Goal: Transaction & Acquisition: Download file/media

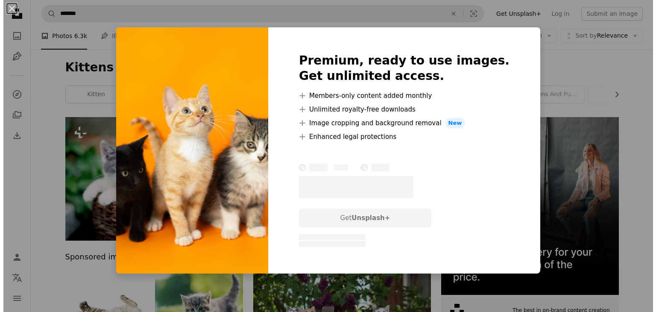
scroll to position [485, 0]
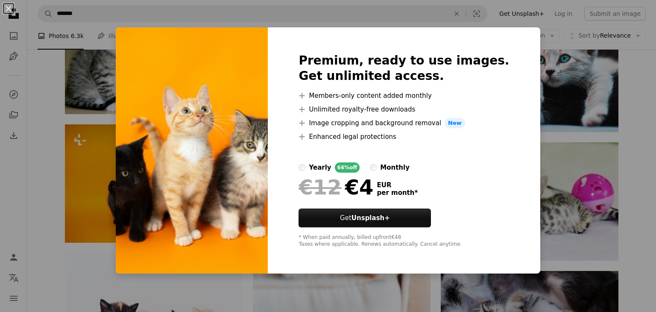
click at [118, 173] on div "An X shape Premium, ready to use images. Get unlimited access. A plus sign Memb…" at bounding box center [328, 156] width 656 height 312
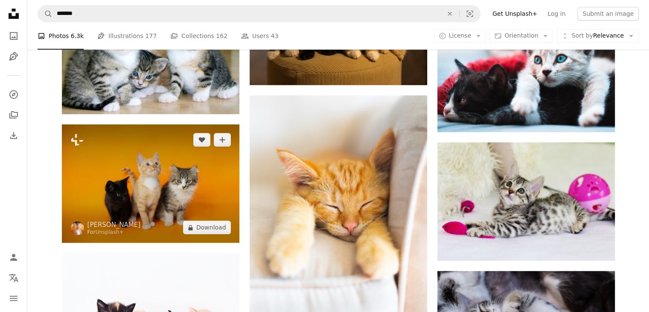
click at [155, 167] on img at bounding box center [151, 183] width 178 height 118
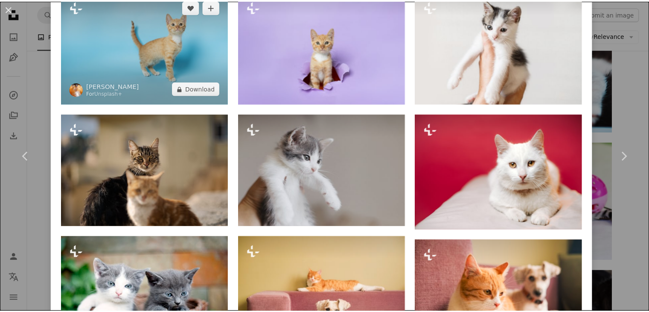
scroll to position [757, 0]
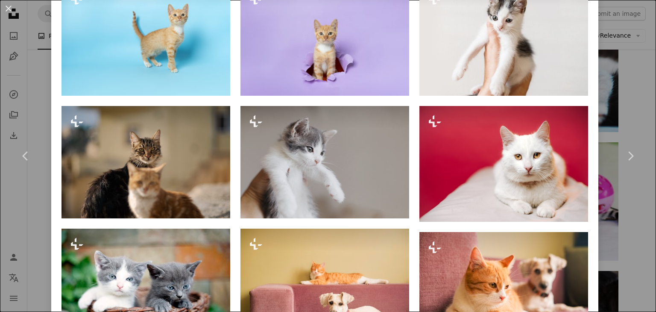
click at [32, 225] on div "An X shape Chevron left Chevron right [PERSON_NAME] For Unsplash+ A heart A plu…" at bounding box center [328, 156] width 656 height 312
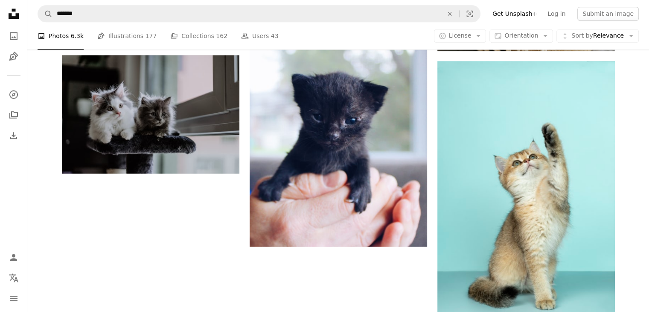
scroll to position [1107, 0]
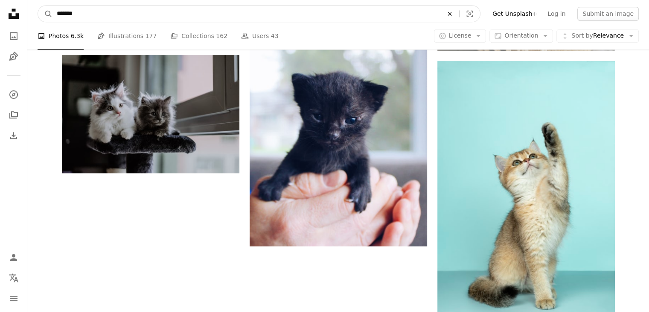
click at [458, 16] on icon "An X shape" at bounding box center [449, 13] width 19 height 7
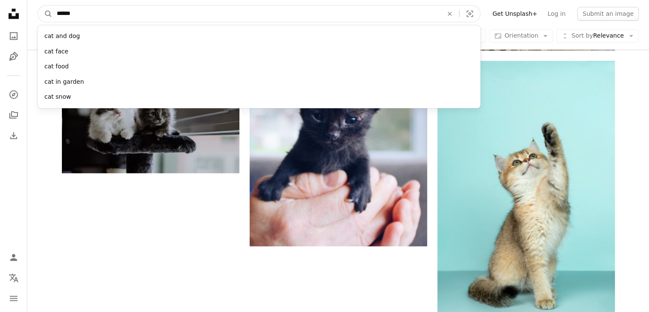
type input "*******"
click button "A magnifying glass" at bounding box center [45, 14] width 15 height 16
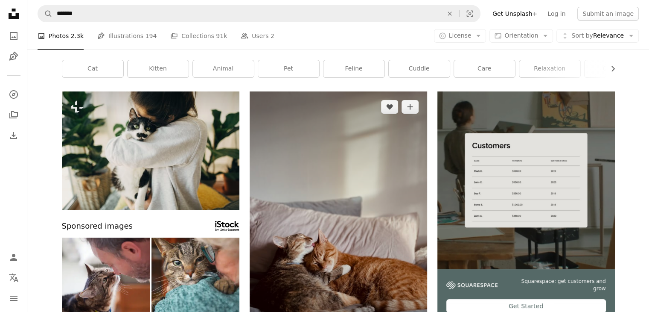
scroll to position [18, 0]
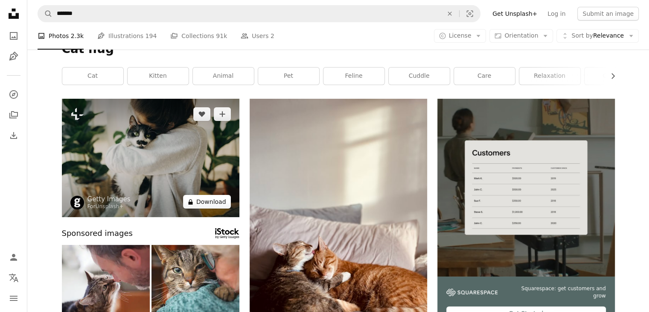
click at [219, 205] on button "A lock Download" at bounding box center [207, 202] width 48 height 14
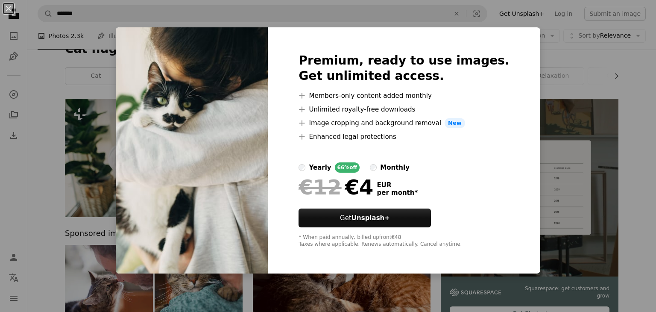
click at [542, 93] on div "An X shape Premium, ready to use images. Get unlimited access. A plus sign Memb…" at bounding box center [328, 156] width 656 height 312
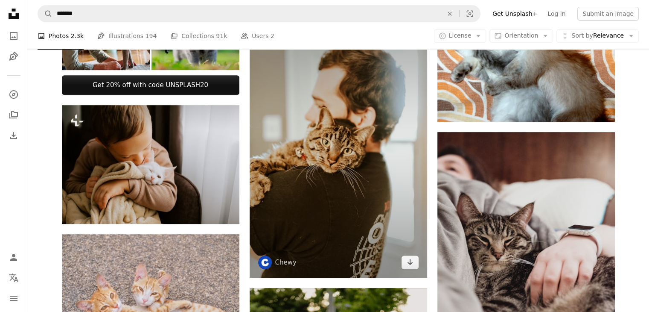
scroll to position [365, 0]
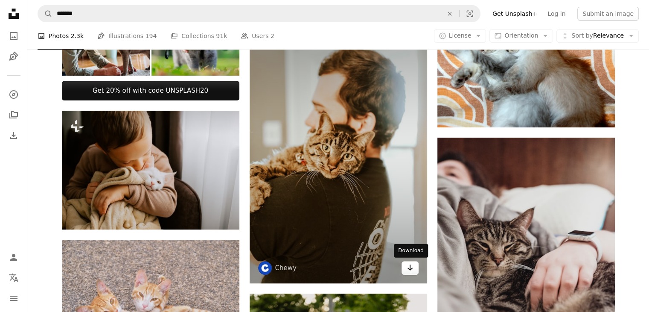
click at [411, 270] on icon "Arrow pointing down" at bounding box center [410, 267] width 7 height 10
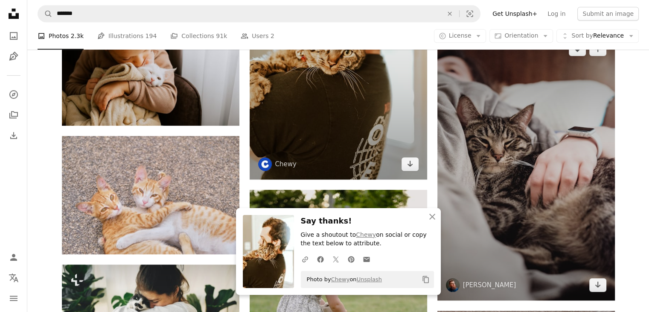
scroll to position [503, 0]
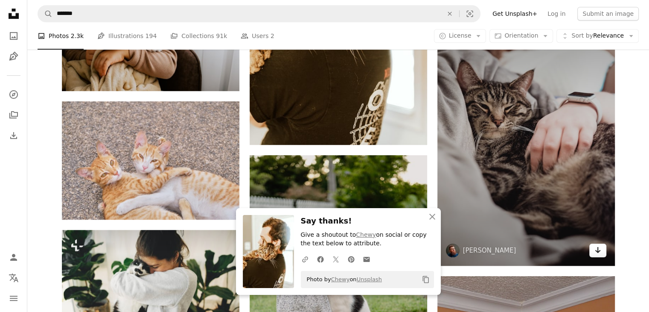
click at [596, 248] on icon "Arrow pointing down" at bounding box center [598, 250] width 7 height 10
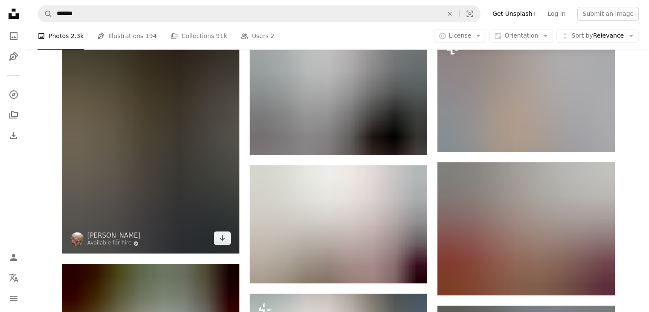
scroll to position [875, 0]
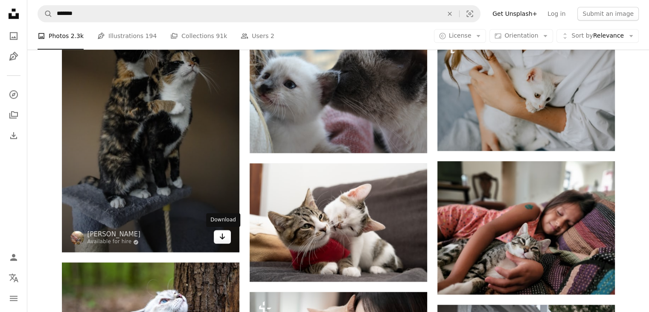
click at [222, 237] on icon "Download" at bounding box center [222, 236] width 6 height 6
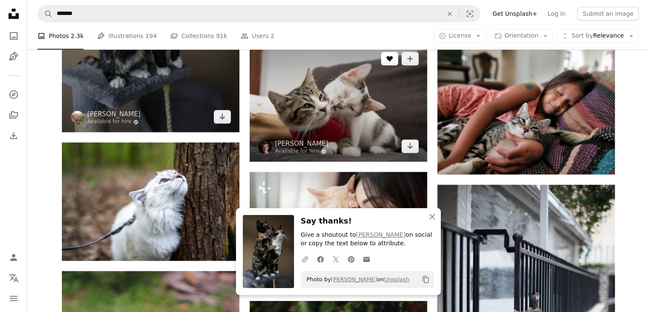
scroll to position [999, 0]
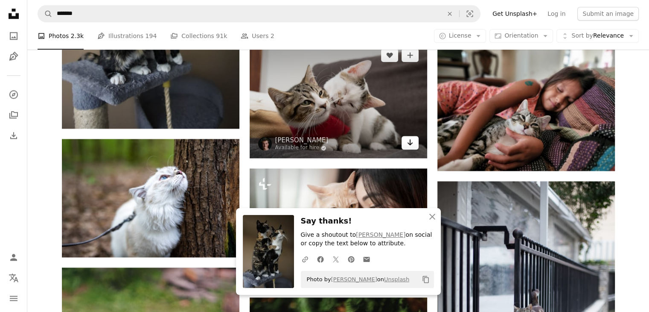
click at [411, 140] on icon "Arrow pointing down" at bounding box center [410, 142] width 7 height 10
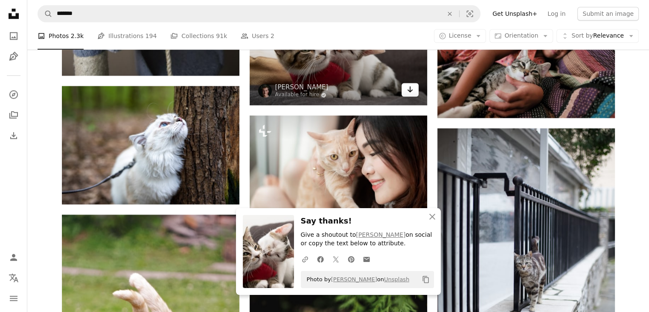
scroll to position [1051, 0]
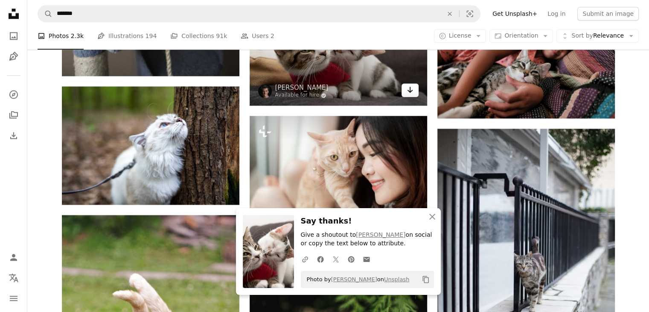
click at [411, 95] on icon "Arrow pointing down" at bounding box center [410, 90] width 7 height 10
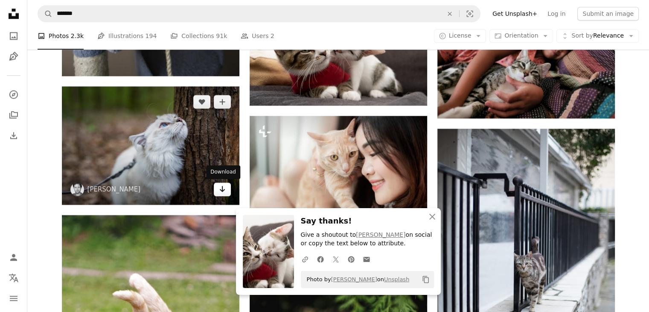
click at [225, 190] on icon "Arrow pointing down" at bounding box center [222, 189] width 7 height 10
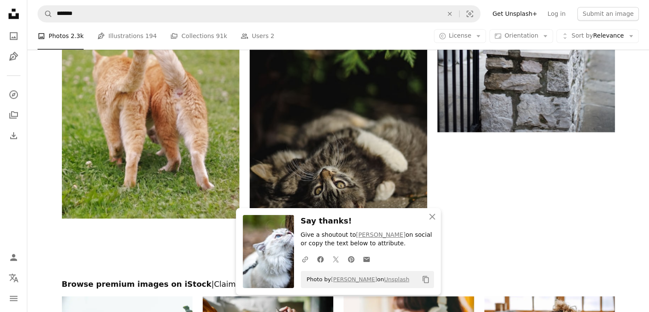
scroll to position [1315, 0]
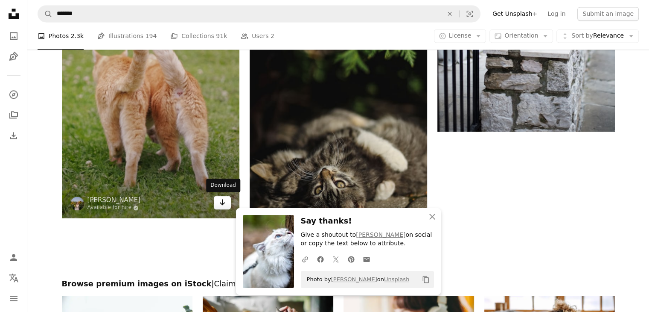
click at [217, 199] on link "Arrow pointing down" at bounding box center [222, 202] width 17 height 14
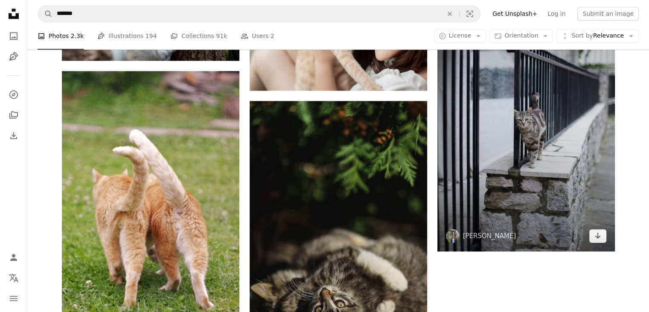
scroll to position [1195, 0]
click at [601, 235] on icon "Arrow pointing down" at bounding box center [598, 235] width 7 height 10
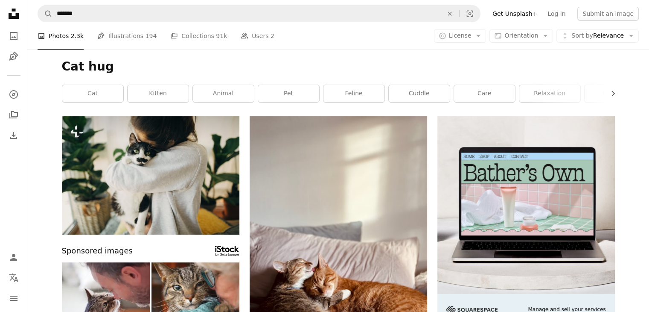
scroll to position [0, 0]
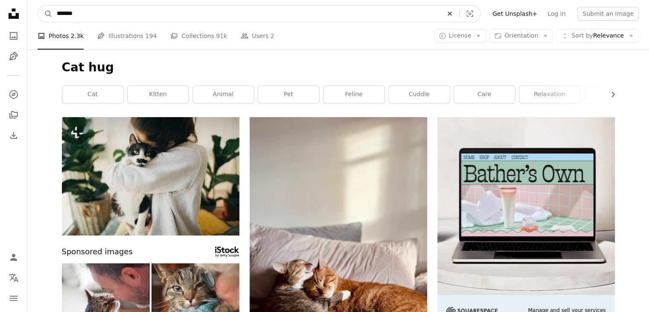
click at [456, 14] on icon "An X shape" at bounding box center [449, 13] width 19 height 7
type input "**********"
click at [38, 6] on button "A magnifying glass" at bounding box center [45, 14] width 15 height 16
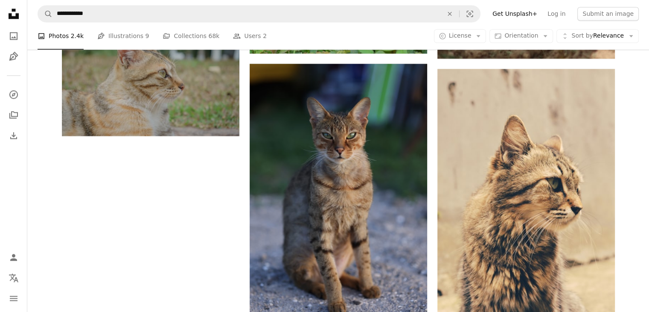
scroll to position [1439, 0]
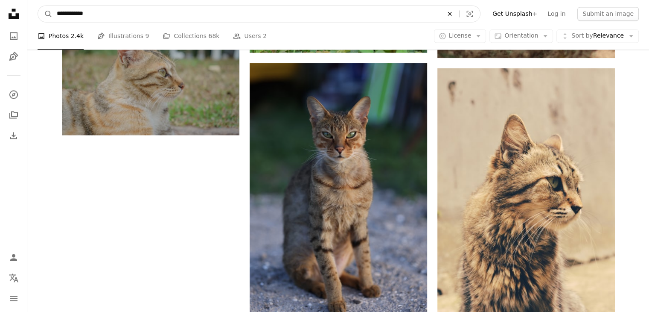
click at [458, 13] on icon "An X shape" at bounding box center [449, 13] width 19 height 7
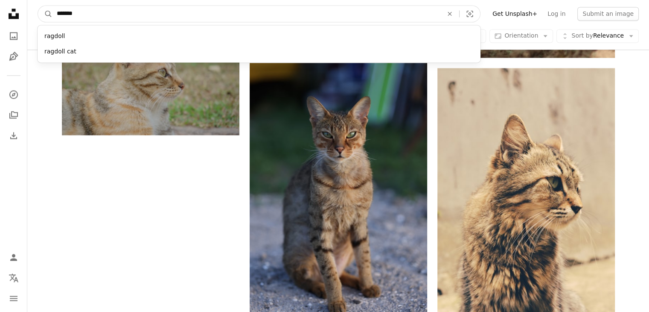
type input "*******"
click at [38, 6] on button "A magnifying glass" at bounding box center [45, 14] width 15 height 16
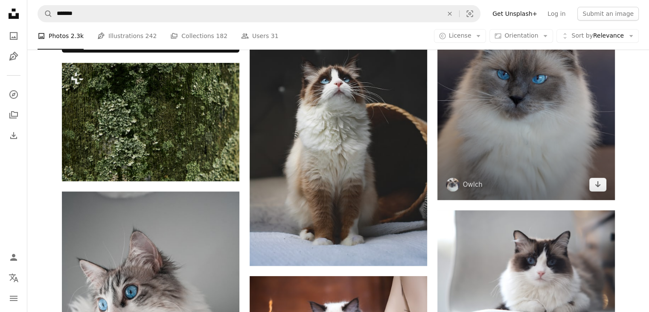
scroll to position [397, 0]
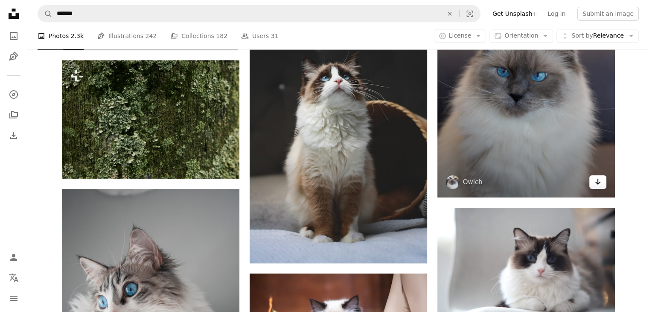
click at [590, 182] on link "Arrow pointing down" at bounding box center [597, 182] width 17 height 14
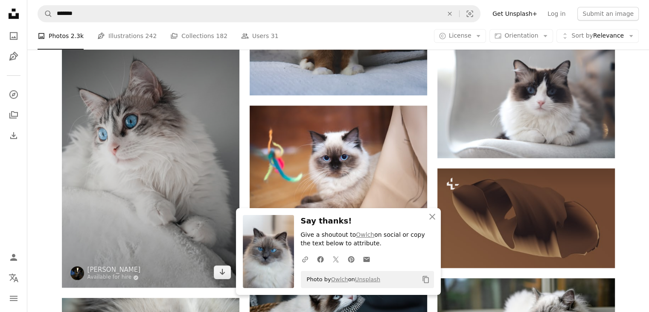
scroll to position [568, 0]
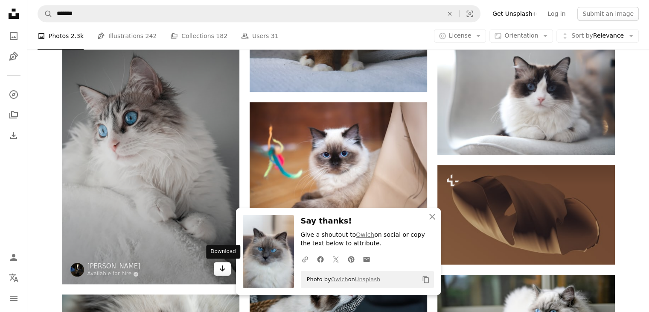
click at [220, 270] on icon "Arrow pointing down" at bounding box center [222, 268] width 7 height 10
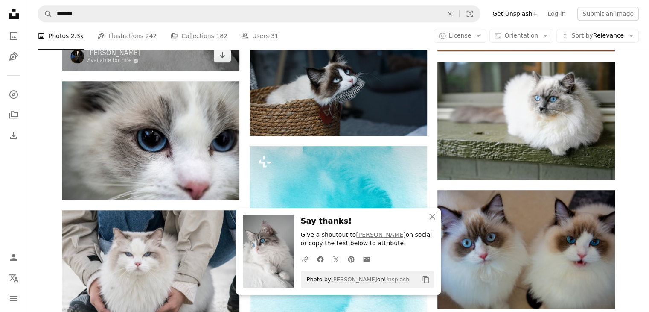
scroll to position [795, 0]
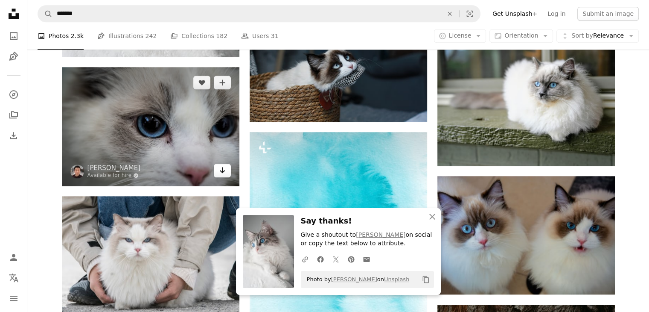
click at [227, 173] on link "Arrow pointing down" at bounding box center [222, 170] width 17 height 14
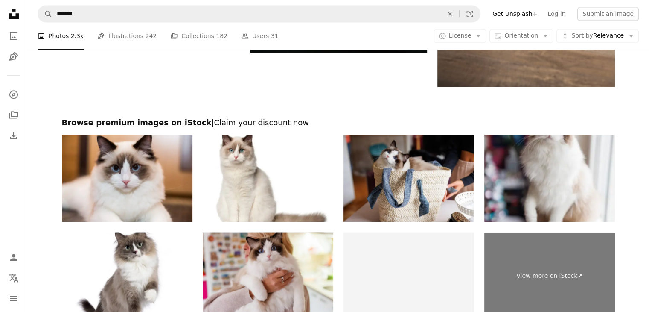
scroll to position [1410, 0]
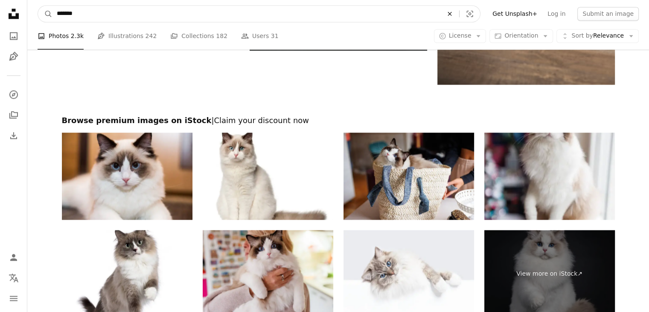
click at [458, 12] on icon "An X shape" at bounding box center [449, 13] width 19 height 7
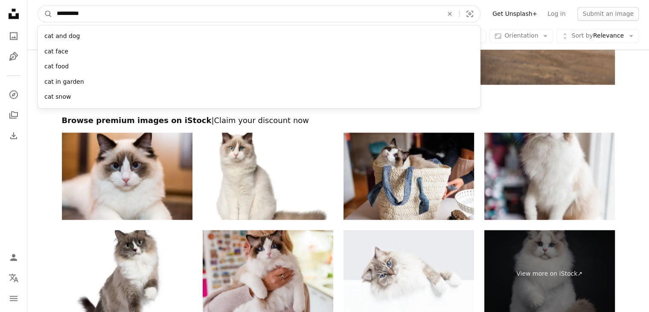
type input "**********"
click at [38, 6] on button "A magnifying glass" at bounding box center [45, 14] width 15 height 16
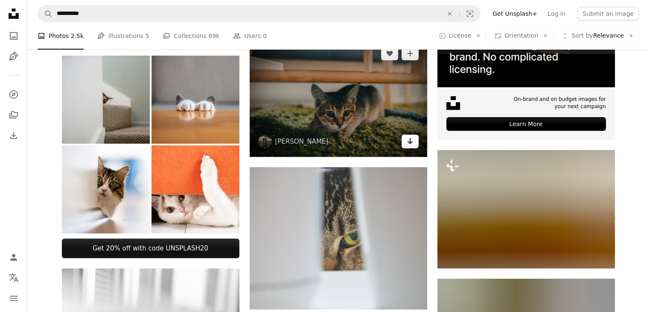
scroll to position [209, 0]
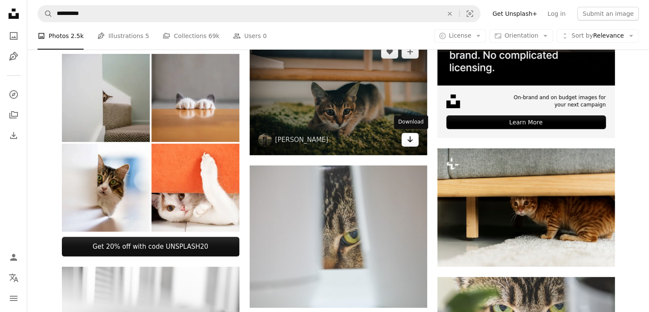
click at [408, 139] on icon "Download" at bounding box center [410, 139] width 6 height 6
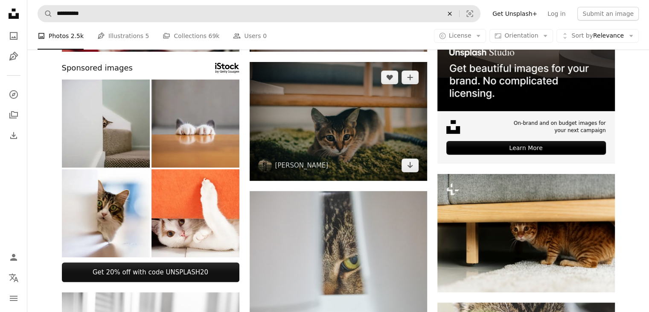
scroll to position [146, 0]
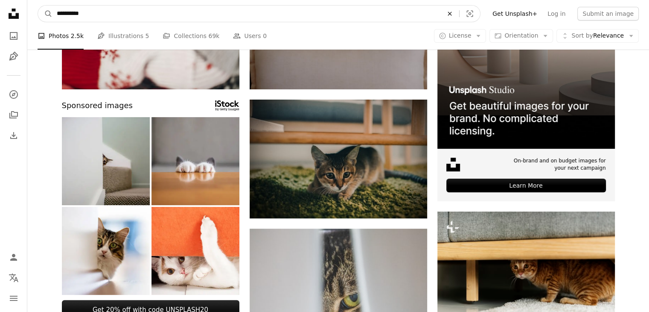
click at [452, 13] on icon "Find visuals sitewide" at bounding box center [450, 14] width 4 height 4
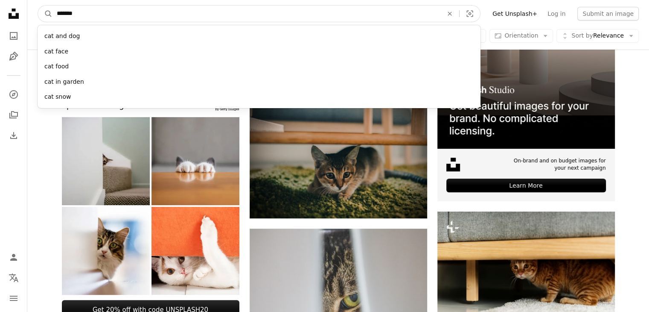
type input "*******"
click at [38, 6] on button "A magnifying glass" at bounding box center [45, 14] width 15 height 16
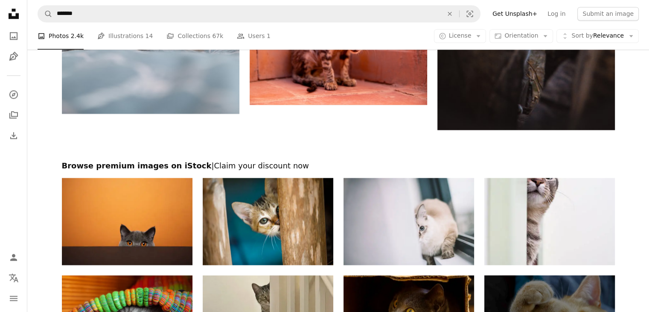
scroll to position [1253, 0]
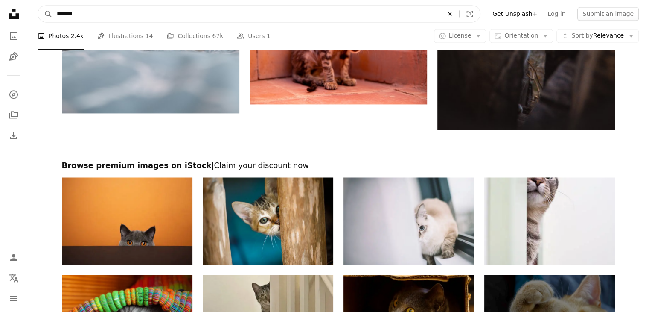
click at [459, 12] on icon "An X shape" at bounding box center [449, 13] width 19 height 7
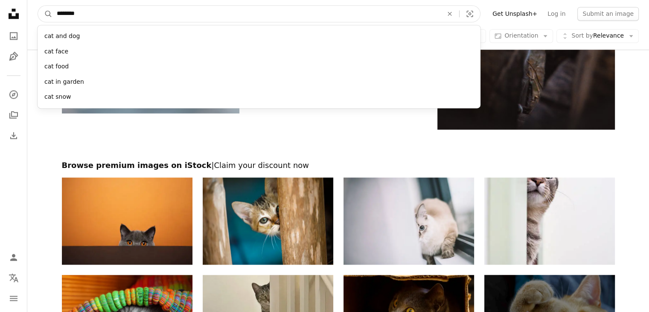
type input "*********"
click button "A magnifying glass" at bounding box center [45, 14] width 15 height 16
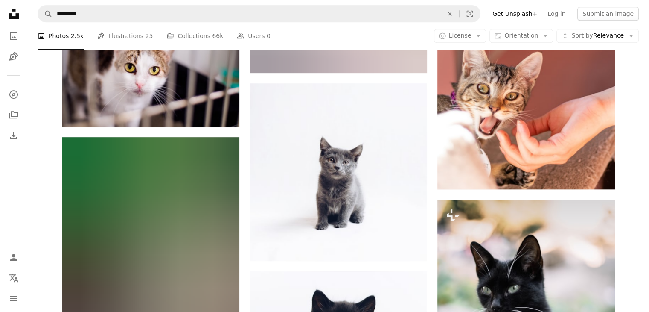
scroll to position [744, 0]
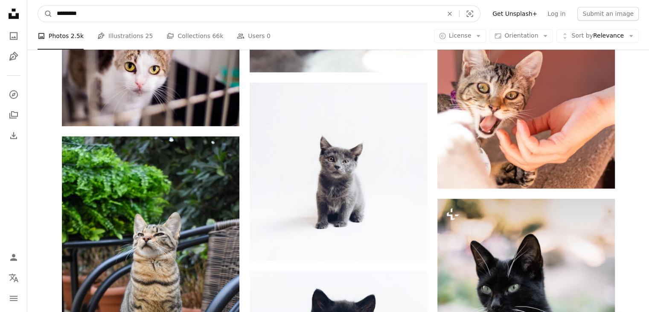
click at [340, 18] on input "*********" at bounding box center [246, 14] width 388 height 16
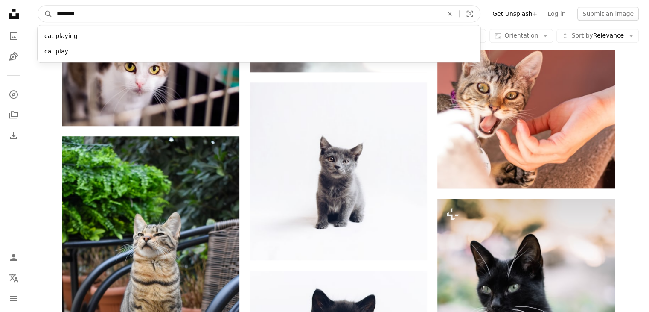
type input "********"
click at [38, 6] on button "A magnifying glass" at bounding box center [45, 14] width 15 height 16
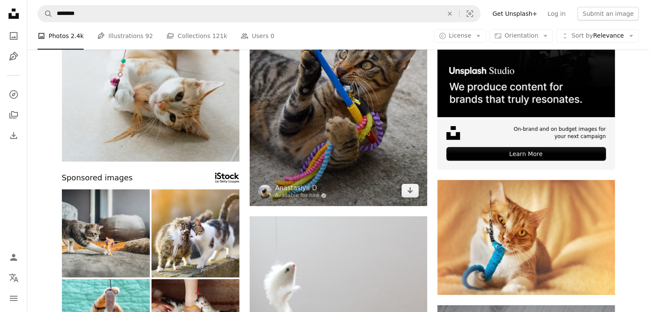
scroll to position [179, 0]
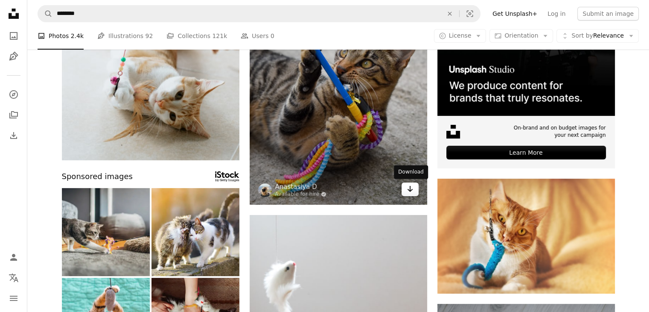
click at [409, 193] on icon "Arrow pointing down" at bounding box center [410, 189] width 7 height 10
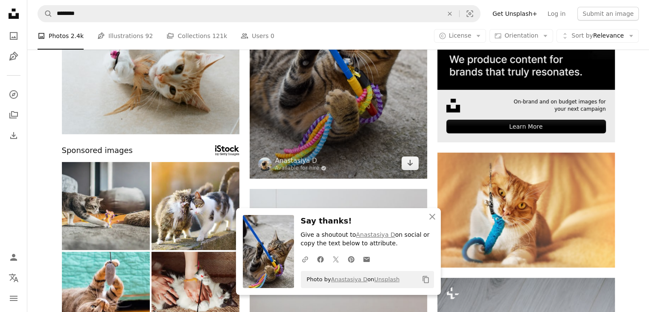
scroll to position [209, 0]
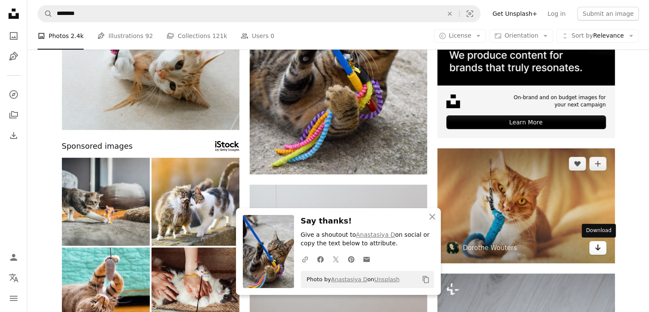
click at [595, 250] on icon "Arrow pointing down" at bounding box center [598, 247] width 7 height 10
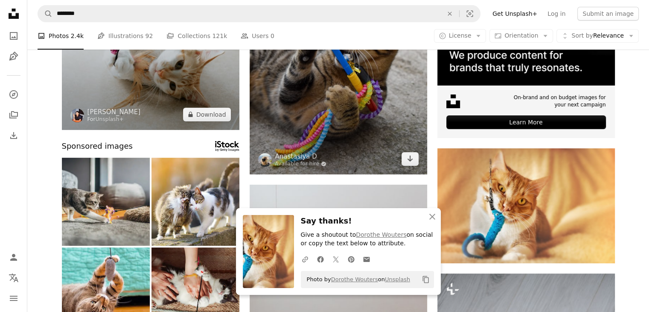
drag, startPoint x: 222, startPoint y: 116, endPoint x: 297, endPoint y: 117, distance: 76.0
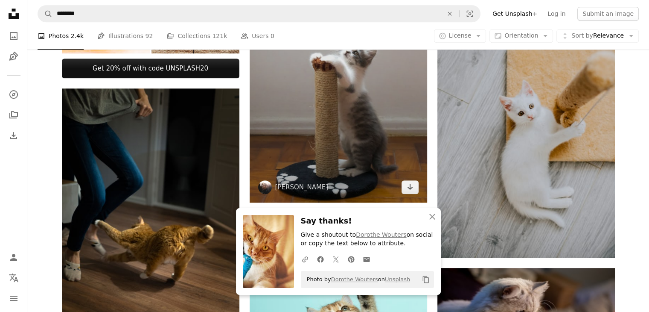
scroll to position [508, 0]
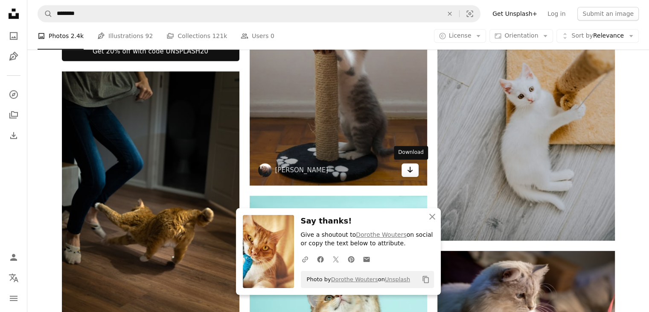
click at [409, 173] on icon "Arrow pointing down" at bounding box center [410, 169] width 7 height 10
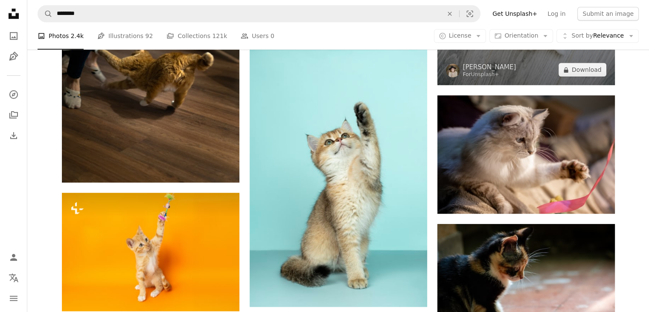
scroll to position [668, 0]
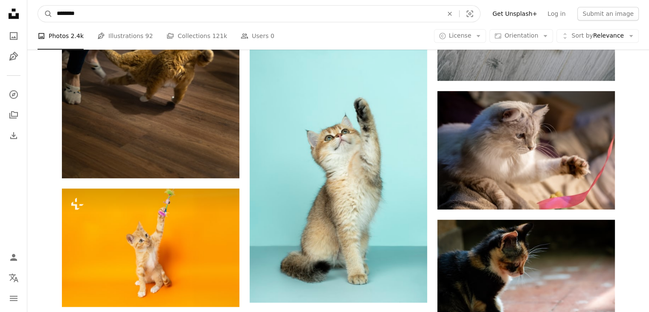
click at [371, 18] on input "********" at bounding box center [246, 14] width 388 height 16
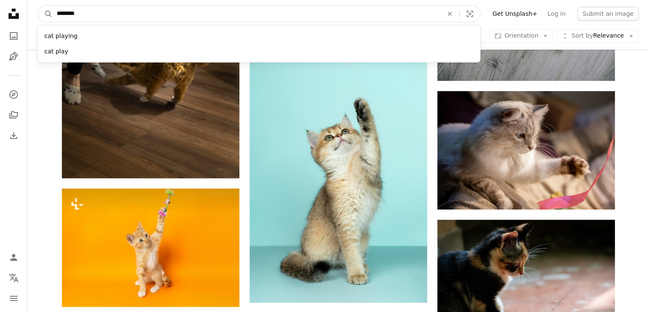
click at [365, 15] on input "********" at bounding box center [246, 14] width 388 height 16
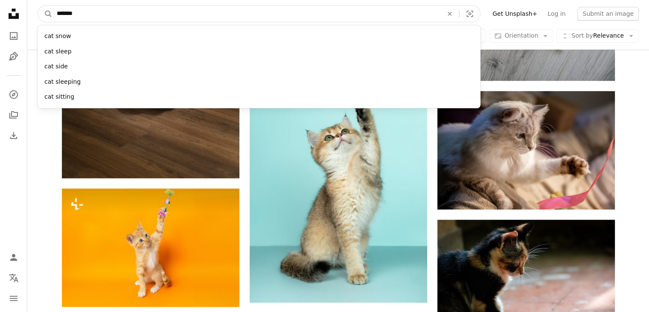
type input "*******"
click at [38, 6] on button "A magnifying glass" at bounding box center [45, 14] width 15 height 16
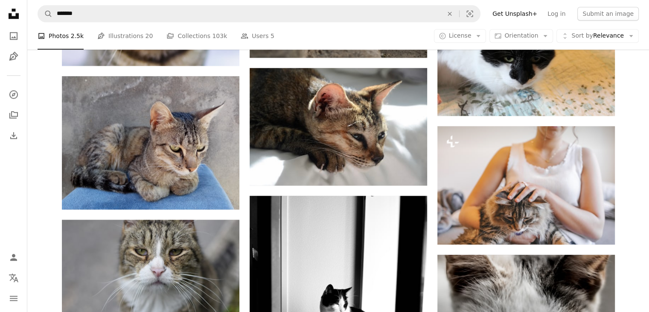
scroll to position [1010, 0]
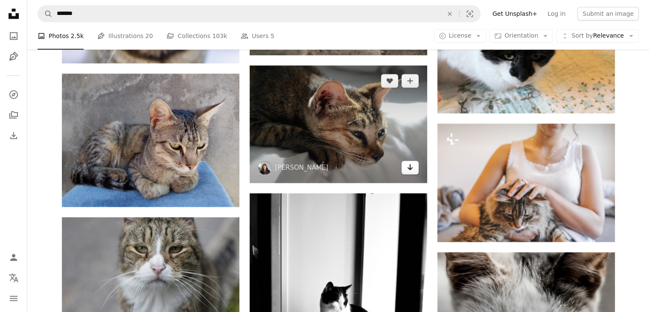
click at [407, 167] on icon "Download" at bounding box center [410, 167] width 6 height 6
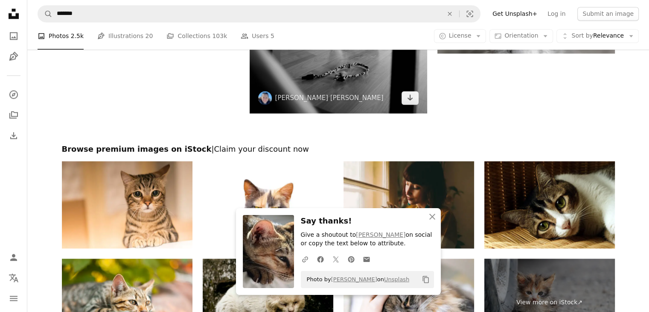
scroll to position [1347, 0]
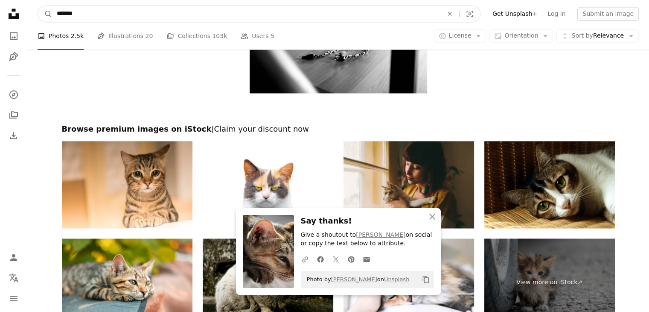
click at [279, 17] on input "*******" at bounding box center [246, 14] width 388 height 16
type input "**********"
click button "A magnifying glass" at bounding box center [45, 14] width 15 height 16
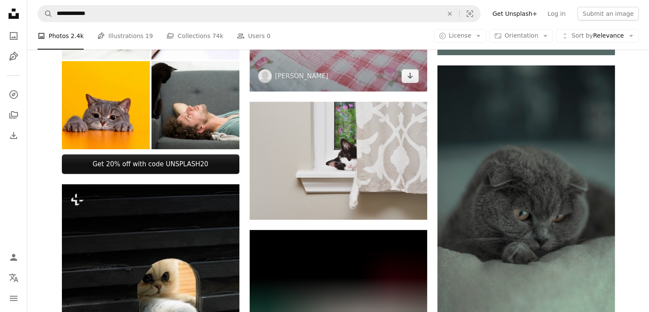
scroll to position [298, 0]
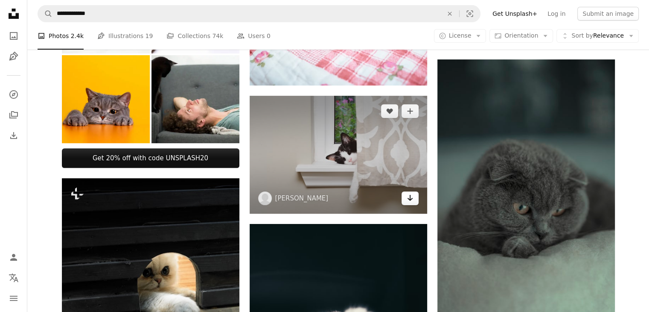
click at [405, 199] on link "Arrow pointing down" at bounding box center [410, 198] width 17 height 14
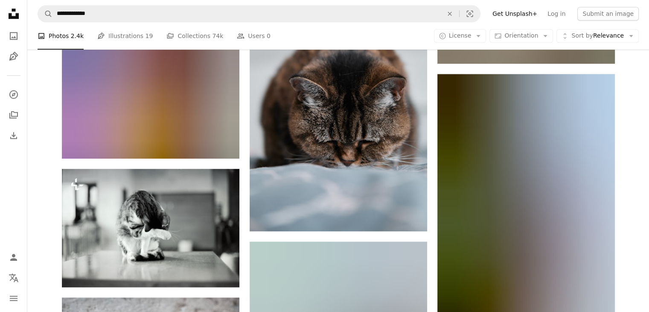
scroll to position [818, 0]
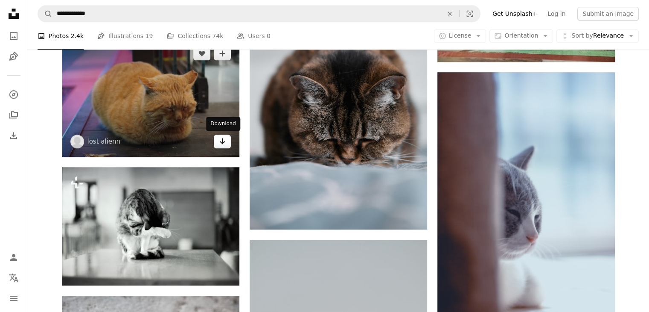
click at [219, 144] on icon "Arrow pointing down" at bounding box center [222, 141] width 7 height 10
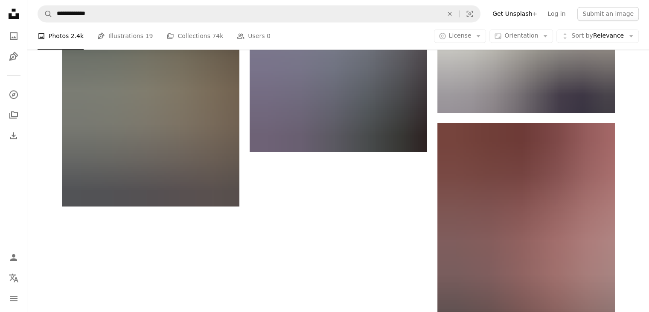
scroll to position [1448, 0]
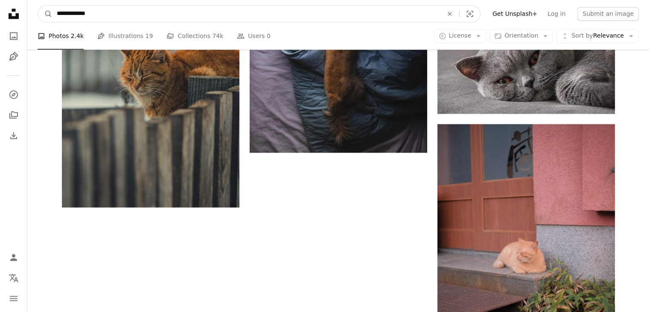
click at [278, 9] on input "**********" at bounding box center [246, 14] width 388 height 16
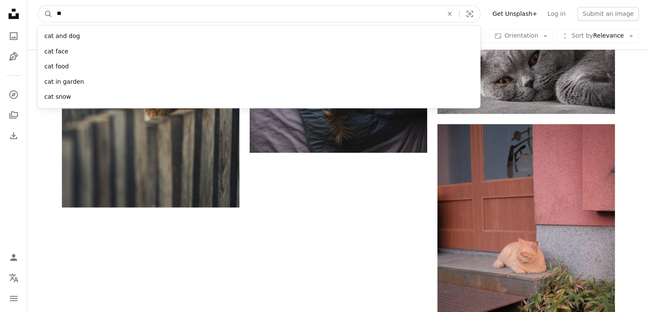
type input "*"
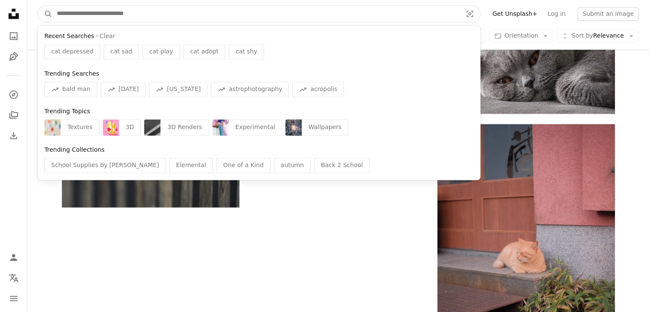
click at [290, 13] on input "Find visuals sitewide" at bounding box center [255, 14] width 407 height 16
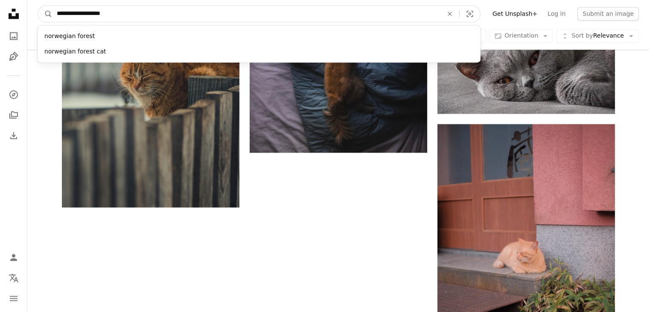
type input "**********"
click at [38, 6] on button "A magnifying glass" at bounding box center [45, 14] width 15 height 16
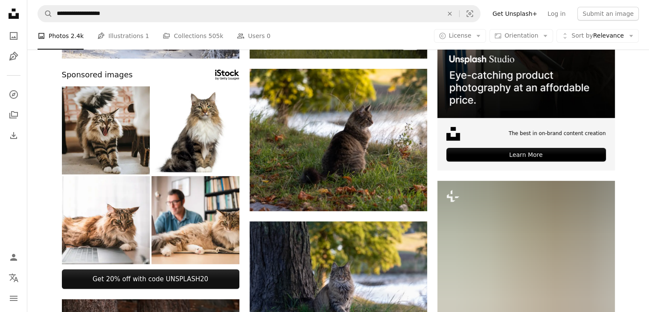
scroll to position [195, 0]
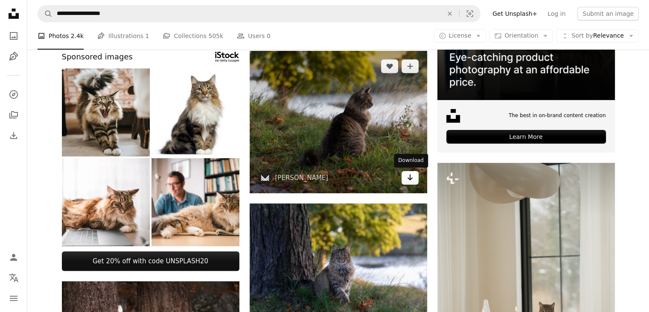
click at [405, 181] on link "Arrow pointing down" at bounding box center [410, 178] width 17 height 14
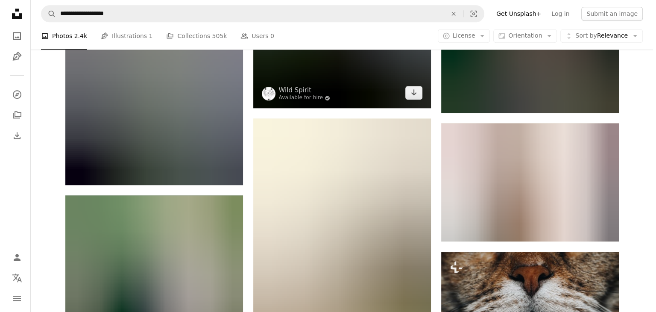
scroll to position [998, 0]
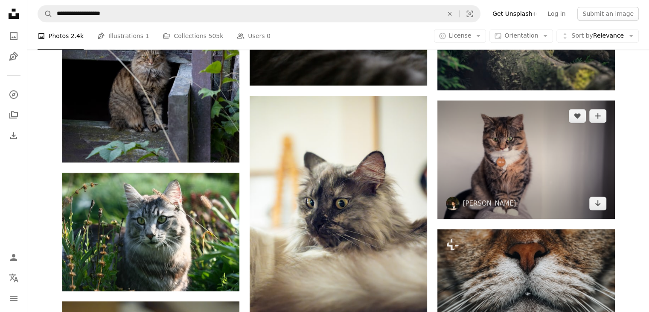
click at [490, 163] on img at bounding box center [526, 159] width 178 height 118
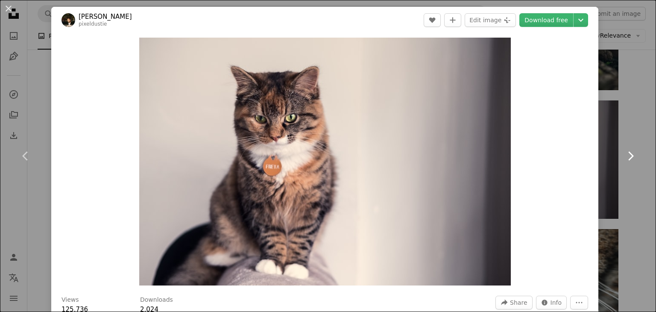
click at [604, 128] on link "Chevron right" at bounding box center [629, 156] width 51 height 82
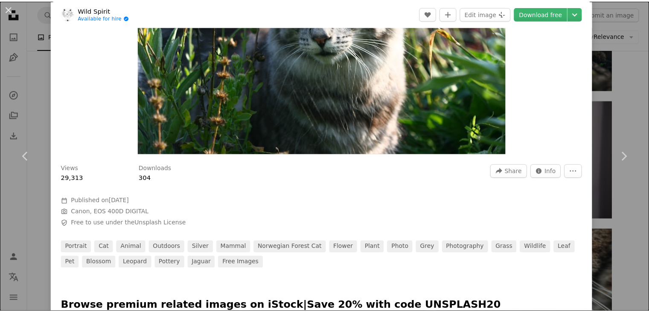
scroll to position [131, 0]
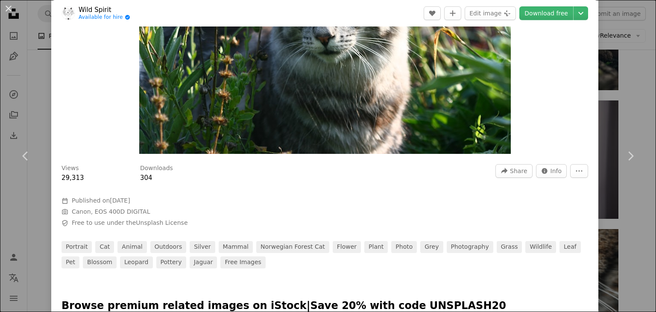
click at [614, 216] on div "An X shape Chevron left Chevron right Wild Spirit Available for hire A checkmar…" at bounding box center [328, 156] width 656 height 312
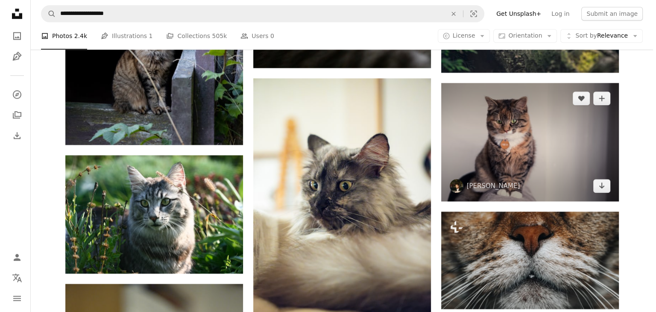
scroll to position [1015, 0]
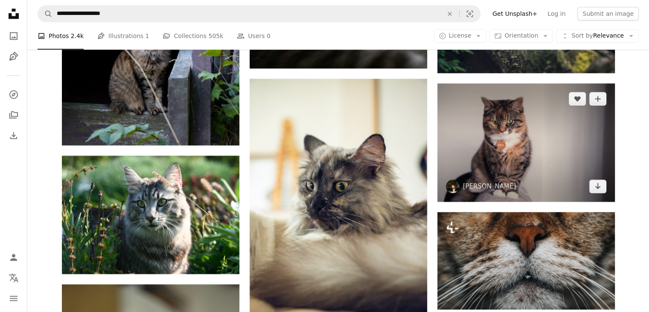
click at [537, 145] on img at bounding box center [526, 142] width 178 height 118
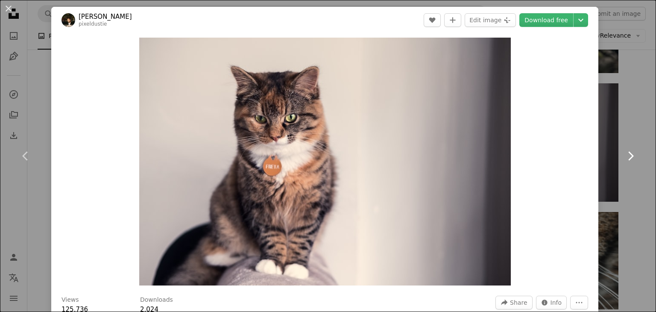
click at [627, 154] on icon "Chevron right" at bounding box center [630, 156] width 14 height 14
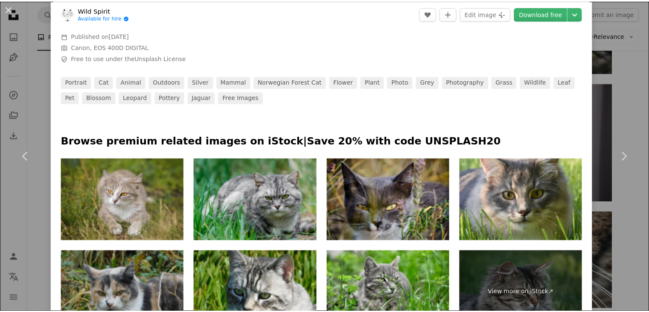
scroll to position [297, 0]
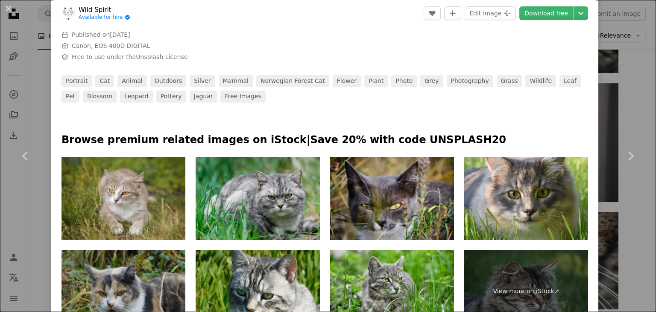
click at [604, 216] on div "An X shape Chevron left Chevron right Wild Spirit Available for hire A checkmar…" at bounding box center [328, 156] width 656 height 312
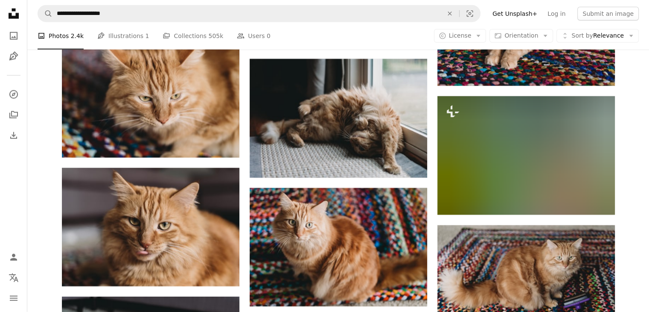
scroll to position [2259, 0]
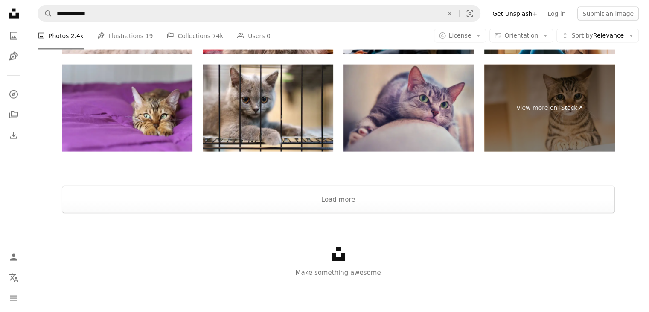
scroll to position [1448, 0]
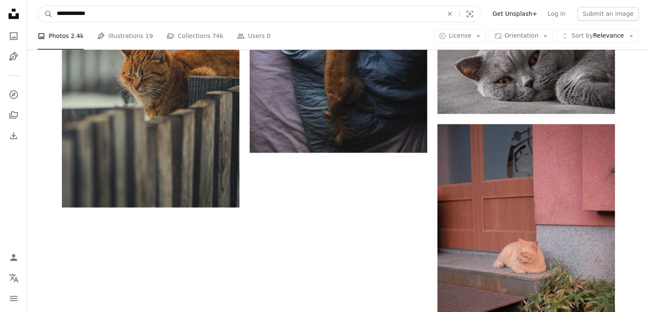
click at [387, 12] on input "**********" at bounding box center [246, 14] width 388 height 16
type input "*******"
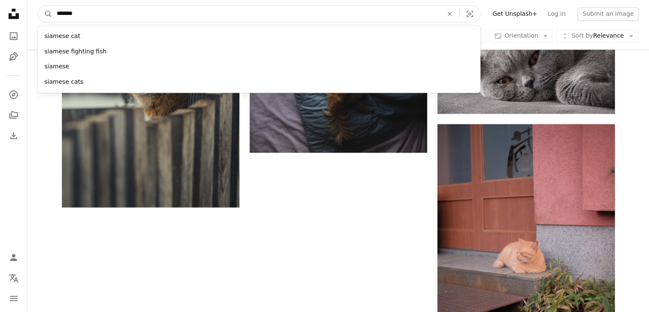
click button "A magnifying glass" at bounding box center [45, 14] width 15 height 16
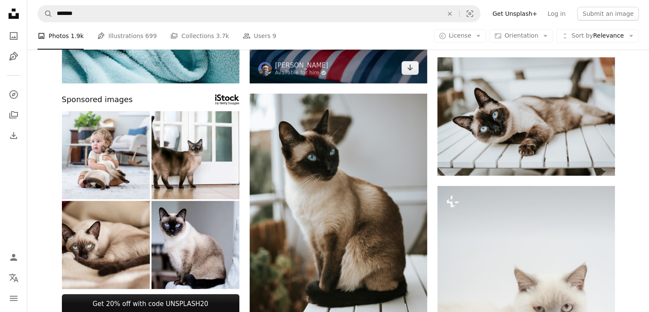
scroll to position [324, 0]
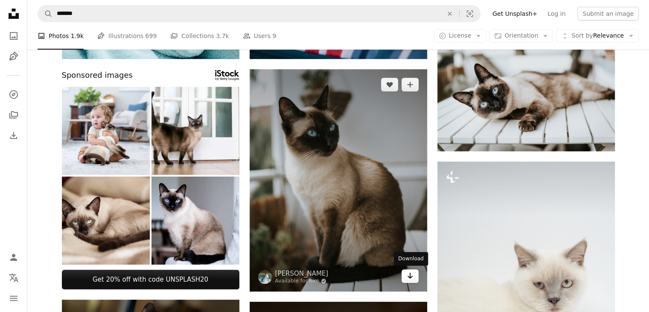
click at [408, 277] on icon "Arrow pointing down" at bounding box center [410, 275] width 7 height 10
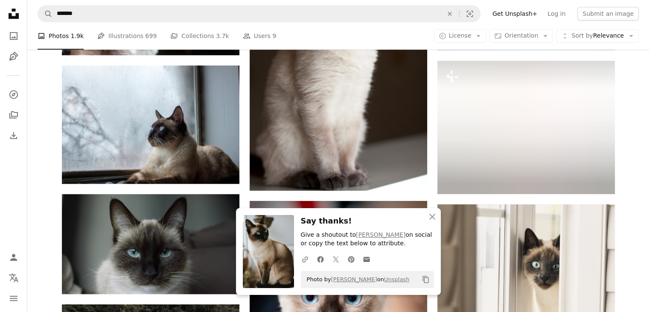
scroll to position [703, 0]
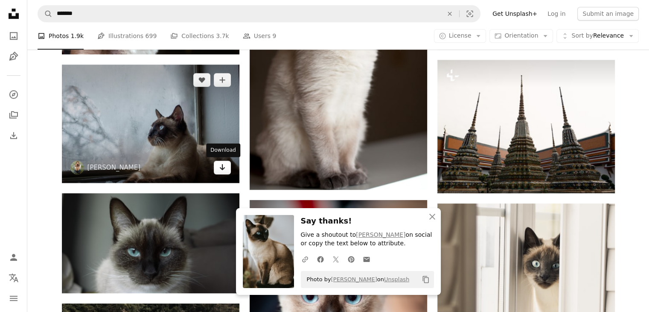
click at [225, 168] on icon "Arrow pointing down" at bounding box center [222, 167] width 7 height 10
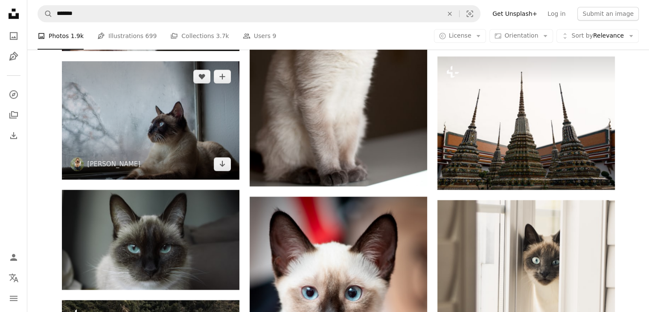
scroll to position [621, 0]
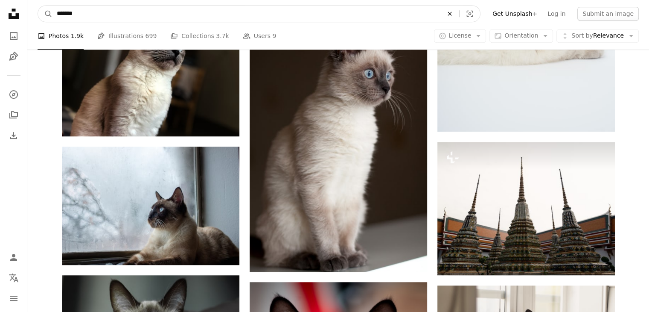
click at [459, 15] on icon "An X shape" at bounding box center [449, 13] width 19 height 7
type input "**********"
click at [38, 6] on button "A magnifying glass" at bounding box center [45, 14] width 15 height 16
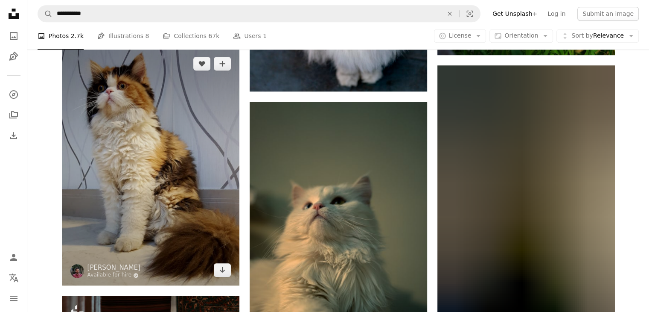
scroll to position [572, 0]
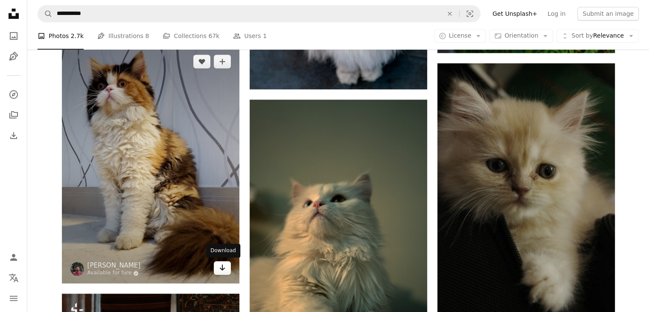
click at [222, 262] on icon "Arrow pointing down" at bounding box center [222, 267] width 7 height 10
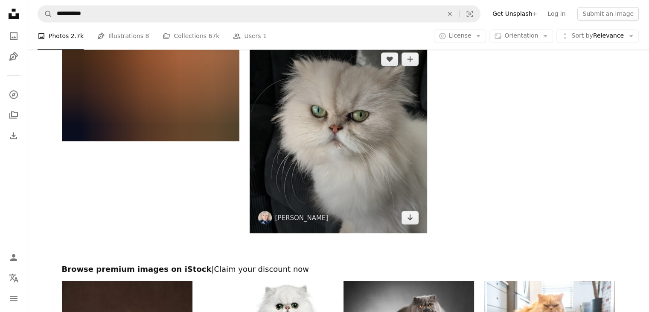
scroll to position [1532, 0]
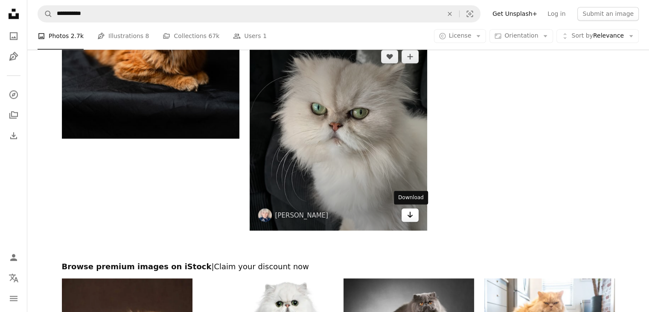
click at [411, 216] on icon "Download" at bounding box center [410, 214] width 6 height 6
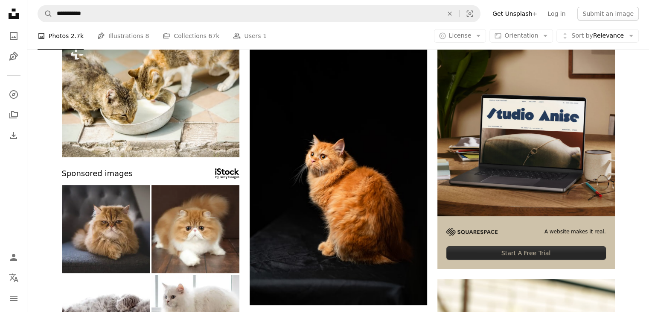
scroll to position [0, 0]
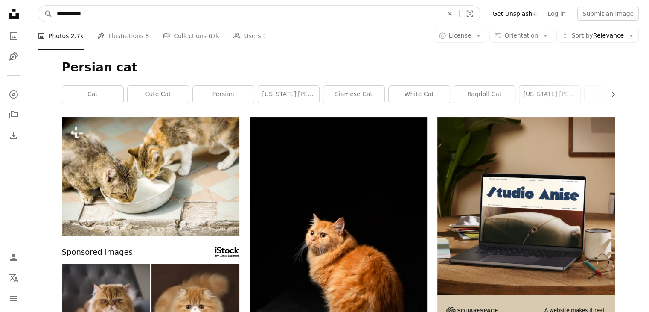
click at [275, 9] on input "**********" at bounding box center [246, 14] width 388 height 16
type input "*******"
click at [38, 6] on button "A magnifying glass" at bounding box center [45, 14] width 15 height 16
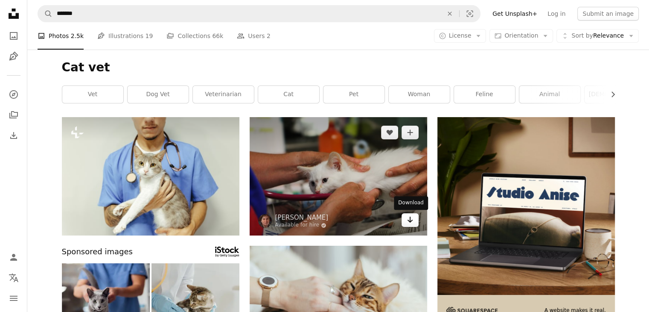
click at [412, 219] on icon "Download" at bounding box center [410, 219] width 6 height 6
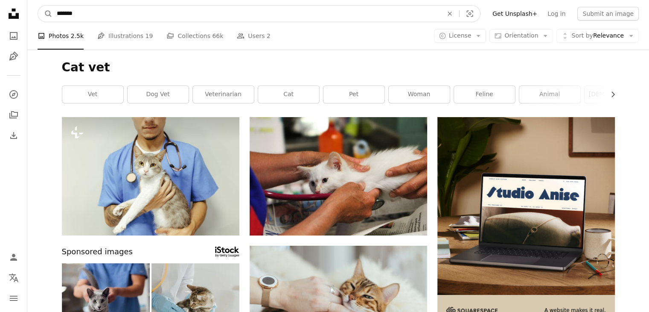
click at [129, 9] on input "*******" at bounding box center [246, 14] width 388 height 16
type input "**********"
click at [38, 6] on button "A magnifying glass" at bounding box center [45, 14] width 15 height 16
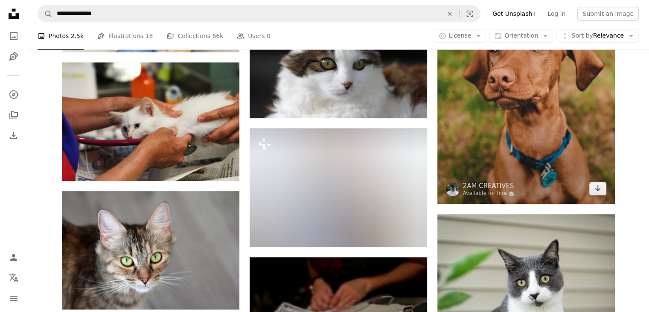
scroll to position [779, 0]
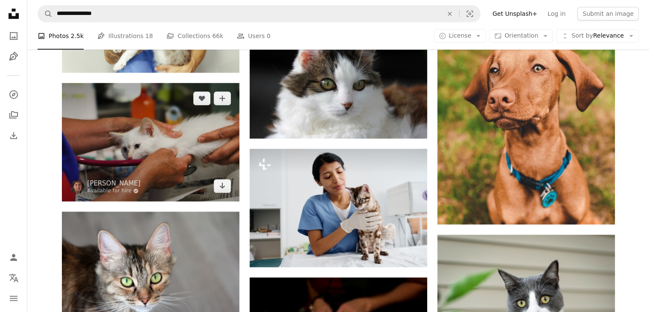
click at [229, 192] on div "Arrow pointing down" at bounding box center [222, 186] width 17 height 14
click at [227, 190] on link "Arrow pointing down" at bounding box center [222, 186] width 17 height 14
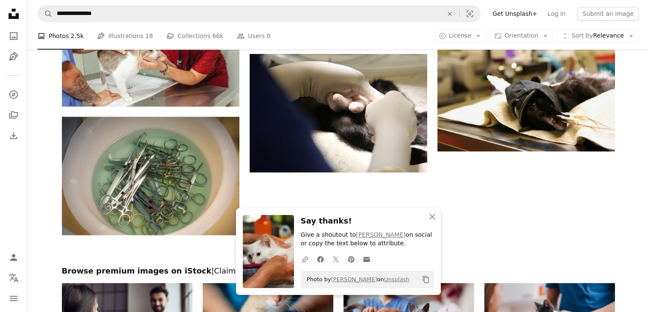
scroll to position [1133, 0]
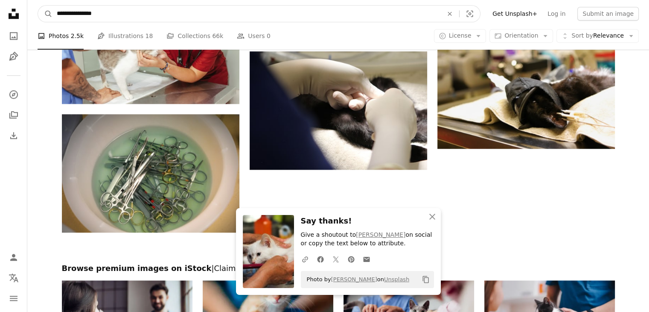
click at [243, 10] on input "**********" at bounding box center [246, 14] width 388 height 16
click at [248, 9] on input "**********" at bounding box center [246, 14] width 388 height 16
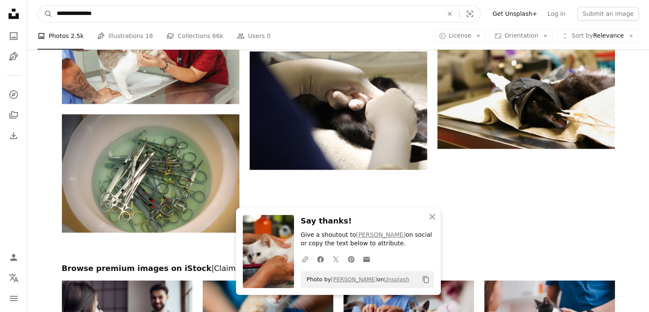
click at [248, 9] on input "**********" at bounding box center [246, 14] width 388 height 16
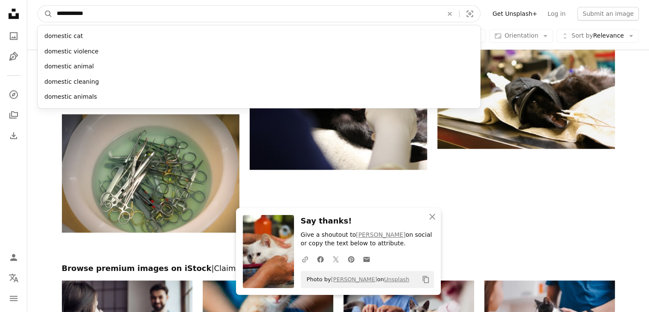
type input "**********"
click at [38, 6] on button "A magnifying glass" at bounding box center [45, 14] width 15 height 16
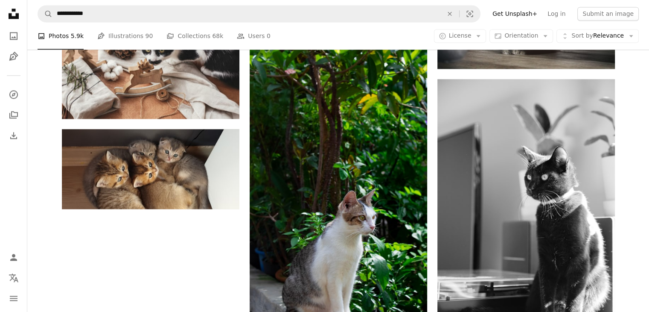
scroll to position [1289, 0]
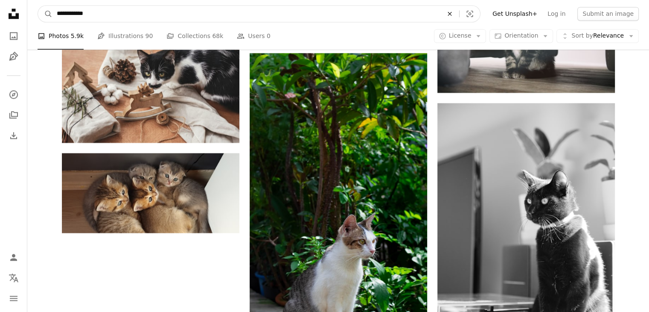
click at [459, 9] on button "An X shape" at bounding box center [449, 14] width 19 height 16
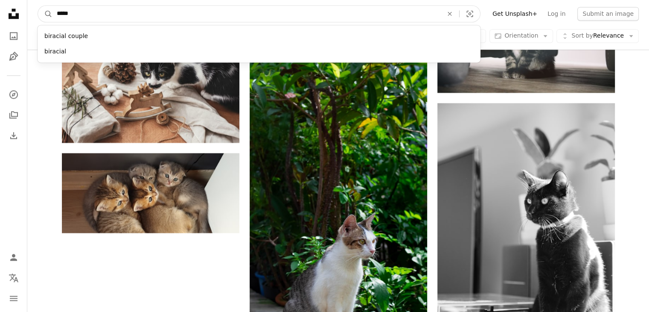
type input "******"
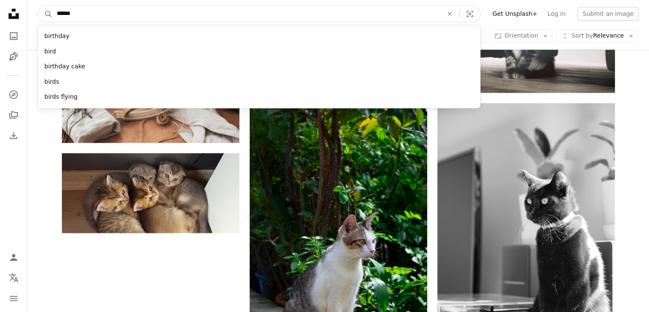
click button "A magnifying glass" at bounding box center [45, 14] width 15 height 16
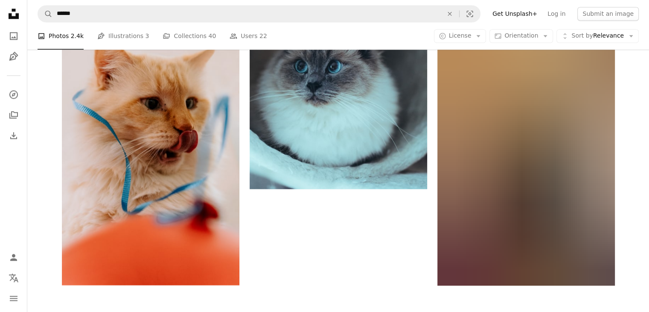
scroll to position [1395, 0]
